Goal: Transaction & Acquisition: Subscribe to service/newsletter

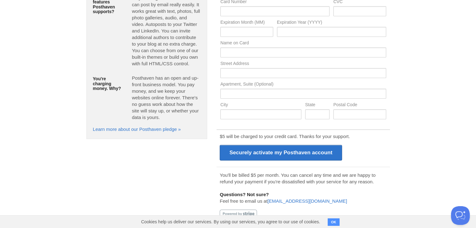
scroll to position [94, 0]
click at [333, 222] on button "OK" at bounding box center [334, 223] width 12 height 8
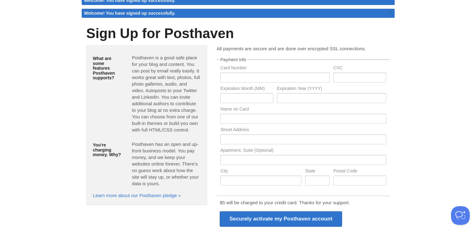
scroll to position [0, 0]
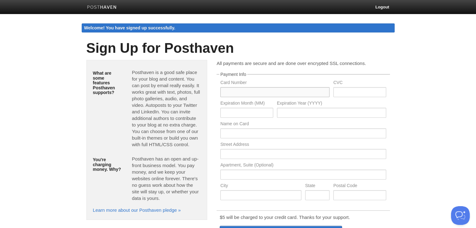
click at [264, 94] on input "text" at bounding box center [274, 92] width 109 height 10
paste input "[CREDIT_CARD_NUMBER]"
type input "[CREDIT_CARD_NUMBER]"
type input "707"
type input "10"
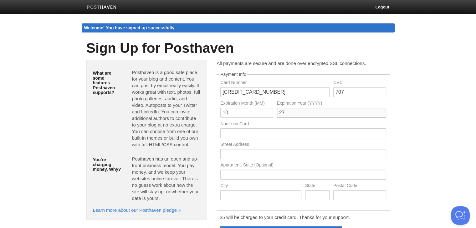
type input "27"
drag, startPoint x: 242, startPoint y: 113, endPoint x: 182, endPoint y: 110, distance: 60.1
click at [182, 110] on div "What are some features Posthaven supports? [GEOGRAPHIC_DATA] is a good safe pla…" at bounding box center [238, 185] width 313 height 250
type input "09"
click at [351, 91] on input "707" at bounding box center [359, 92] width 53 height 10
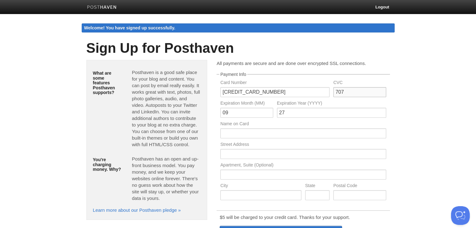
click at [351, 91] on input "707" at bounding box center [359, 92] width 53 height 10
type input "698"
click at [294, 98] on div "Card Number [CREDIT_CARD_NUMBER]" at bounding box center [274, 90] width 113 height 21
click at [294, 97] on div "Card Number [CREDIT_CARD_NUMBER]" at bounding box center [274, 90] width 113 height 21
click at [294, 95] on input "[CREDIT_CARD_NUMBER]" at bounding box center [274, 92] width 109 height 10
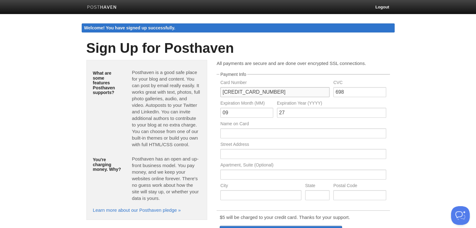
paste input "[CREDIT_CARD_NUMBER]"
paste input "text"
type input "[CREDIT_CARD_NUMBER]"
click at [268, 128] on div "Name on Card" at bounding box center [302, 132] width 169 height 21
type input "[PERSON_NAME]"
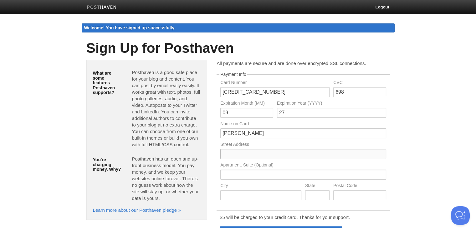
click at [264, 154] on input "text" at bounding box center [303, 154] width 166 height 10
paste input "[US_STATE] Stock Exchange, [GEOGRAPHIC_DATA]"
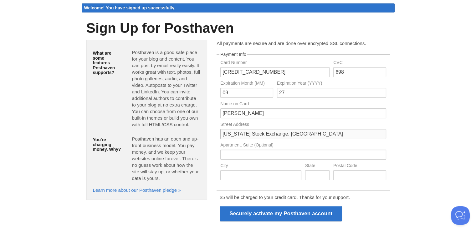
scroll to position [31, 0]
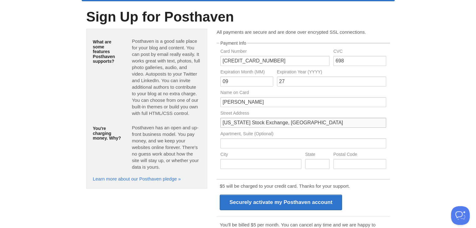
type input "[US_STATE] Stock Exchange, [GEOGRAPHIC_DATA]"
click at [342, 162] on input "text" at bounding box center [359, 164] width 53 height 10
type input "10005"
click at [267, 167] on input "text" at bounding box center [260, 164] width 81 height 10
paste input "[US_STATE]"
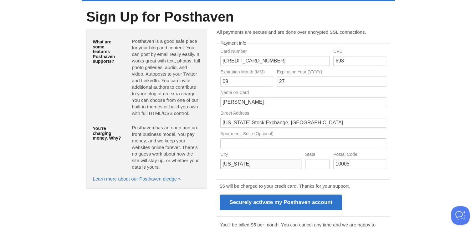
type input "[US_STATE]"
click at [314, 164] on input "text" at bounding box center [317, 164] width 24 height 10
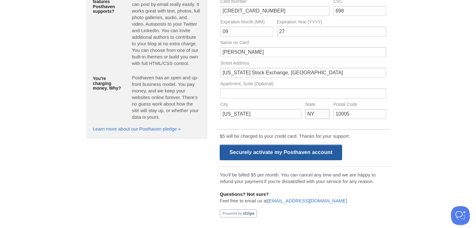
type input "NY"
click at [309, 151] on input "Securely activate my Posthaven account" at bounding box center [281, 153] width 122 height 16
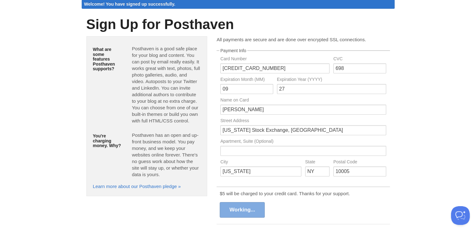
scroll to position [0, 0]
